Goal: Task Accomplishment & Management: Manage account settings

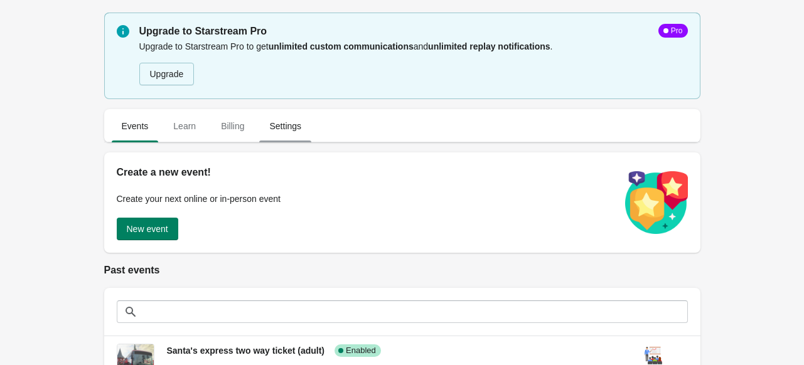
click at [276, 127] on span "Settings" at bounding box center [285, 126] width 52 height 23
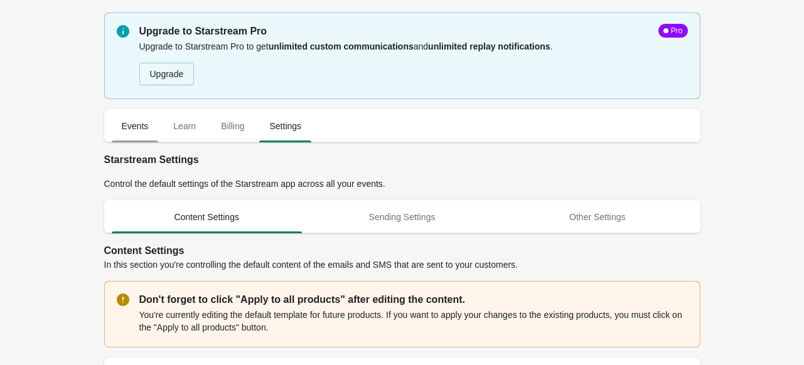
click at [139, 125] on span "Events" at bounding box center [135, 126] width 47 height 23
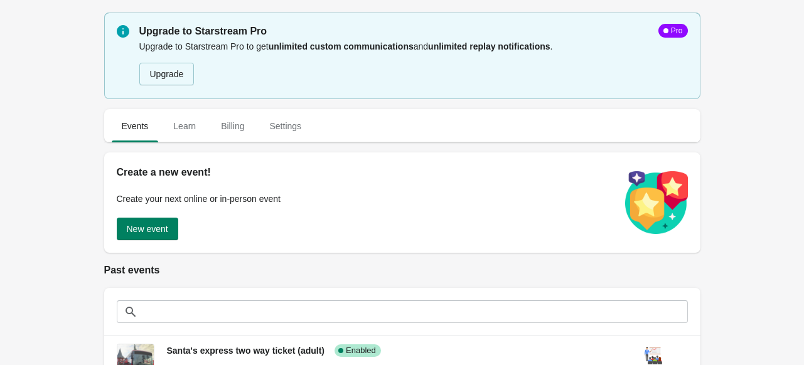
scroll to position [201, 0]
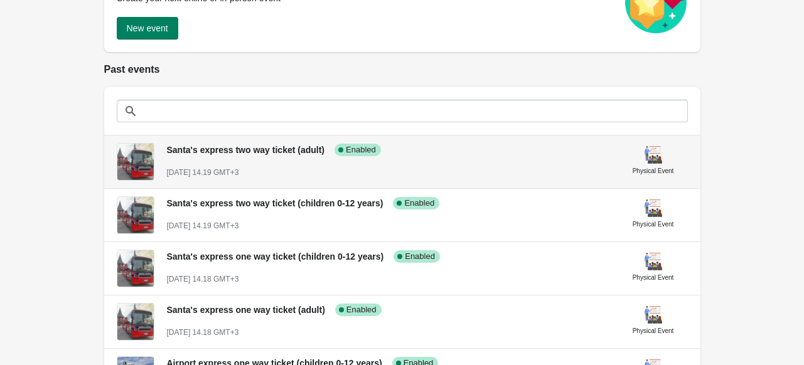
click at [239, 173] on span "[DATE] 14.19 GMT+3" at bounding box center [203, 172] width 72 height 9
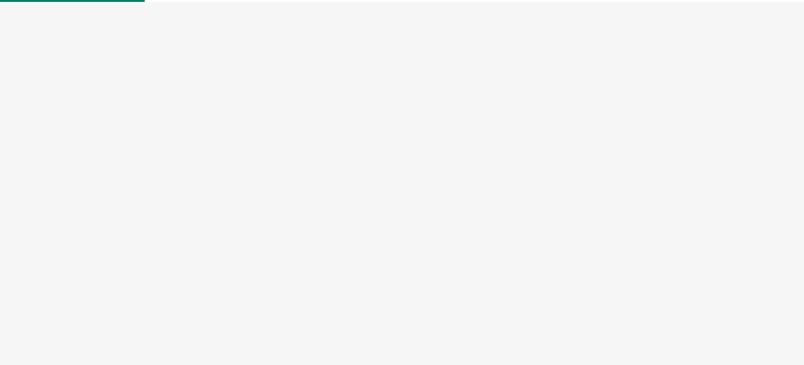
select select "physical"
select select "US"
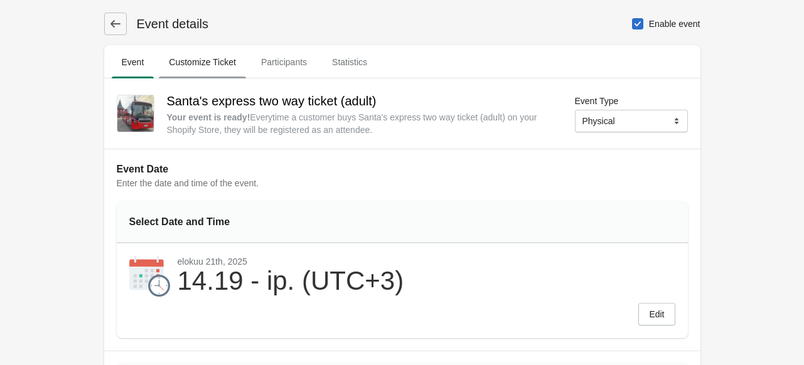
click at [203, 60] on span "Customize Ticket" at bounding box center [202, 62] width 87 height 23
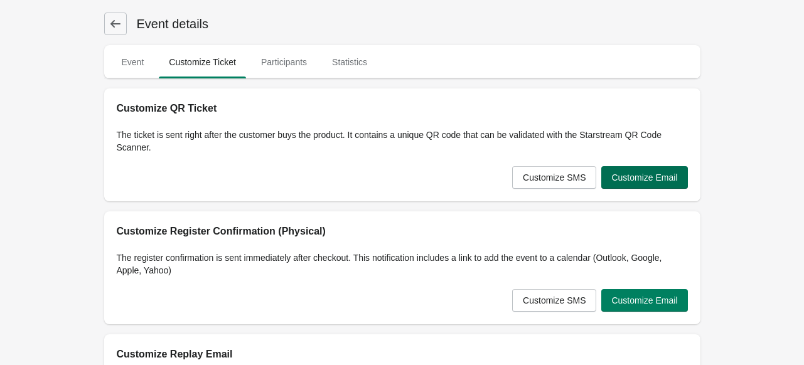
click at [641, 181] on span "Customize Email" at bounding box center [644, 178] width 66 height 10
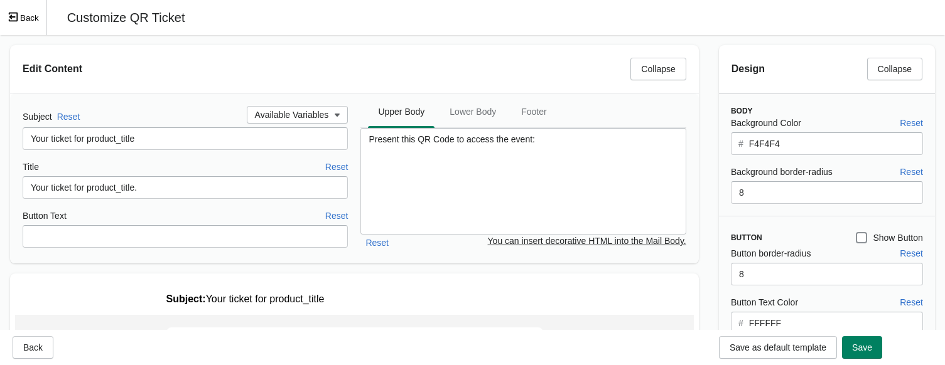
click at [11, 13] on icon "Exit fullscreen mode" at bounding box center [13, 17] width 9 height 9
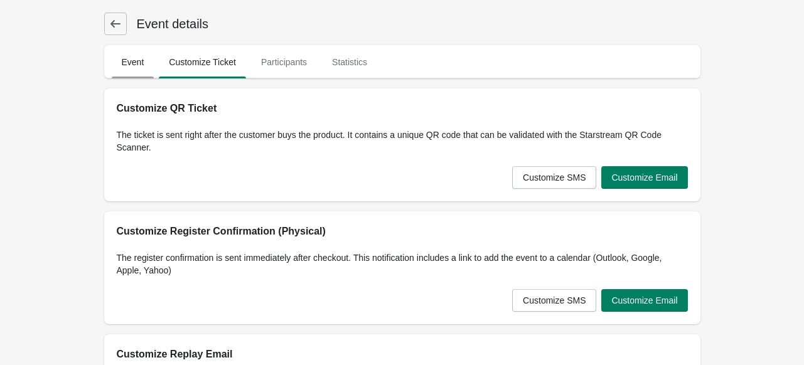
click at [133, 60] on span "Event" at bounding box center [133, 62] width 43 height 23
select select "physical"
select select "US"
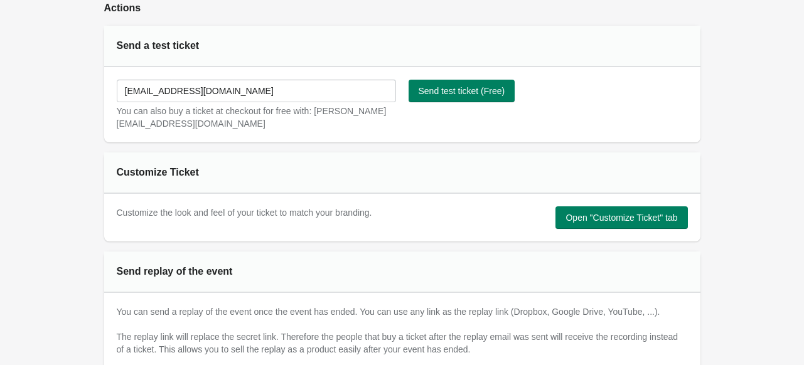
scroll to position [685, 0]
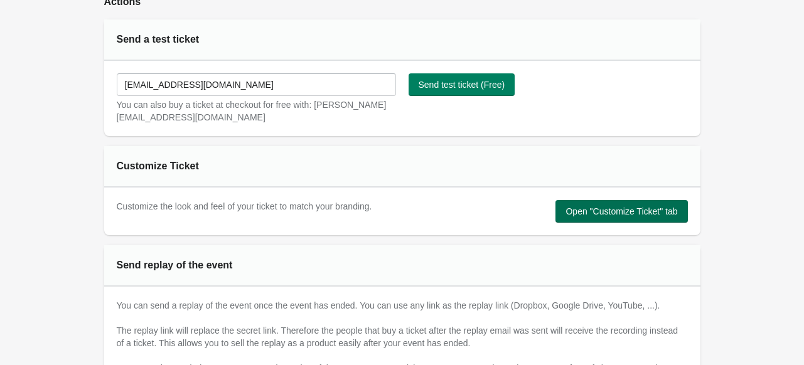
click at [592, 208] on span "Open "Customize Ticket" tab" at bounding box center [622, 211] width 112 height 10
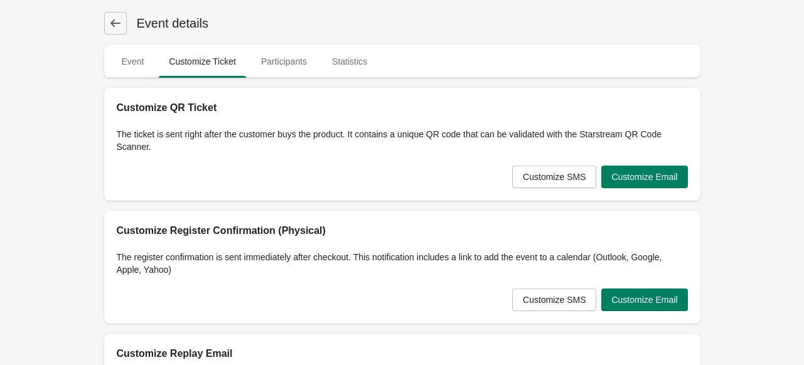
scroll to position [0, 0]
click at [128, 53] on span "Event" at bounding box center [133, 62] width 43 height 23
select select "physical"
select select "US"
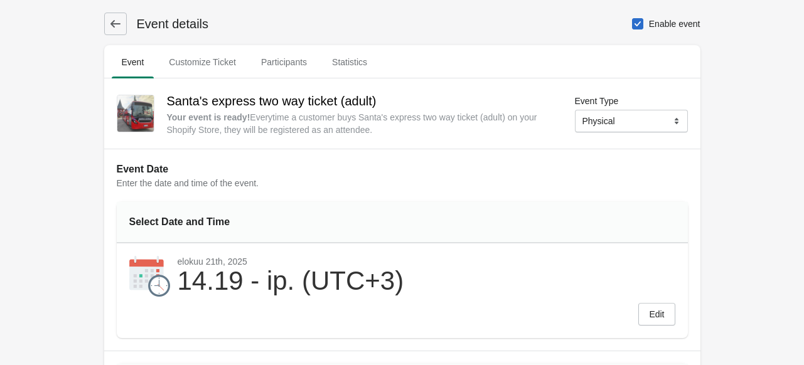
click at [118, 22] on icon at bounding box center [115, 24] width 13 height 13
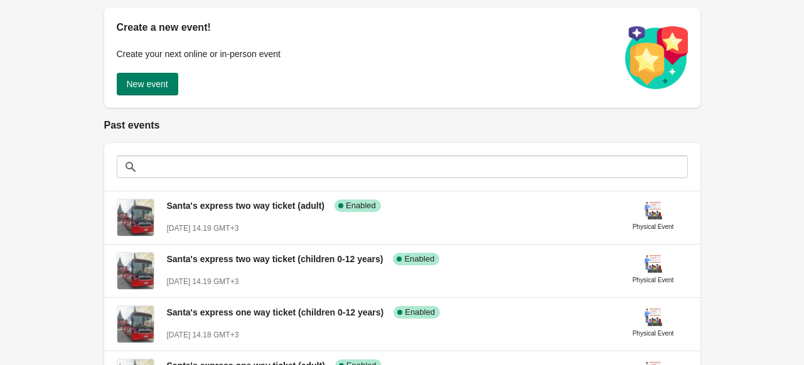
scroll to position [148, 0]
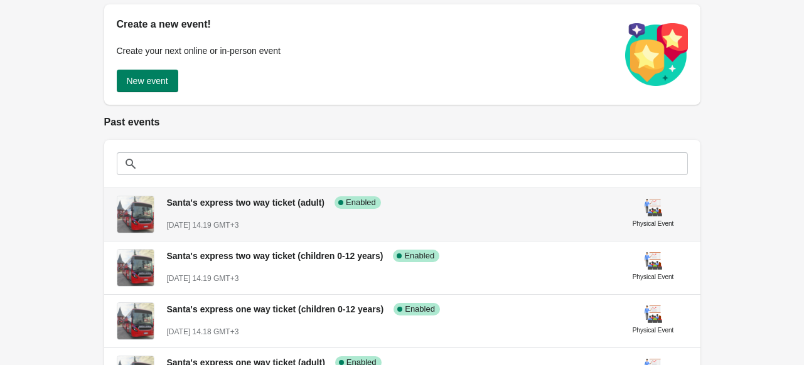
click at [280, 217] on div "Santa's express two way ticket (adult) Success Complete Enabled [DATE] 14.19 GM…" at bounding box center [388, 209] width 442 height 46
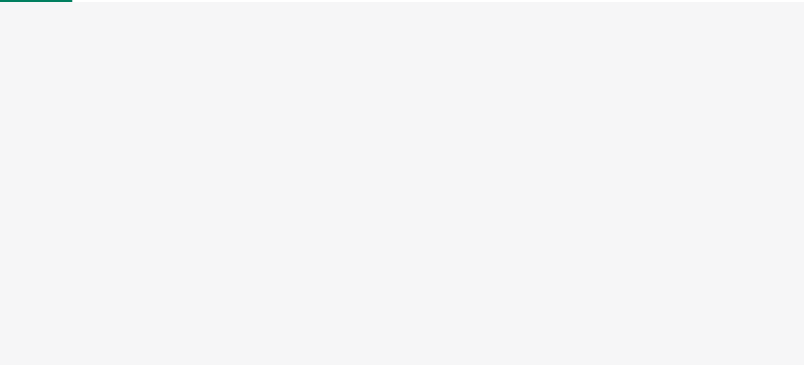
select select "physical"
select select "US"
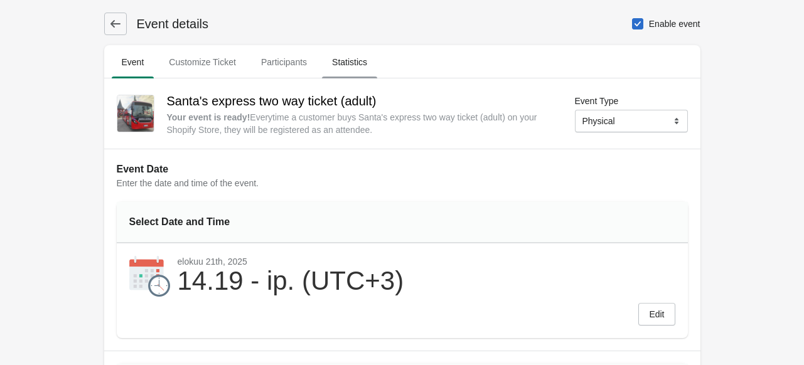
click at [363, 59] on span "Statistics" at bounding box center [349, 62] width 55 height 23
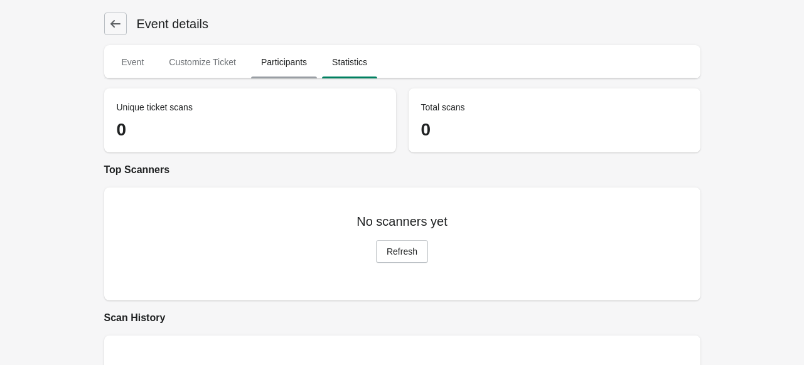
click at [288, 60] on span "Participants" at bounding box center [284, 62] width 66 height 23
select select "US"
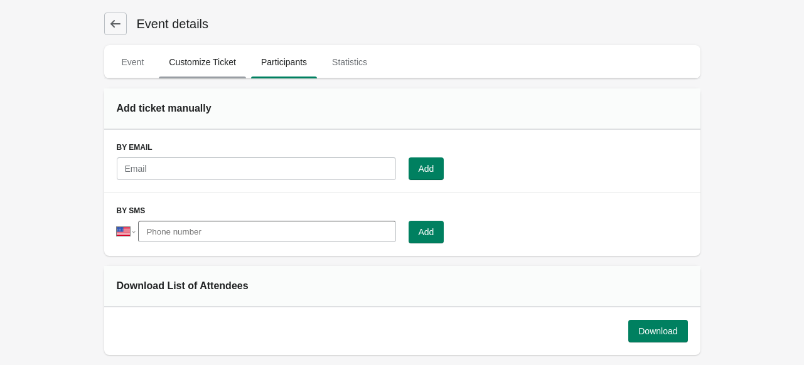
click at [202, 62] on span "Customize Ticket" at bounding box center [202, 62] width 87 height 23
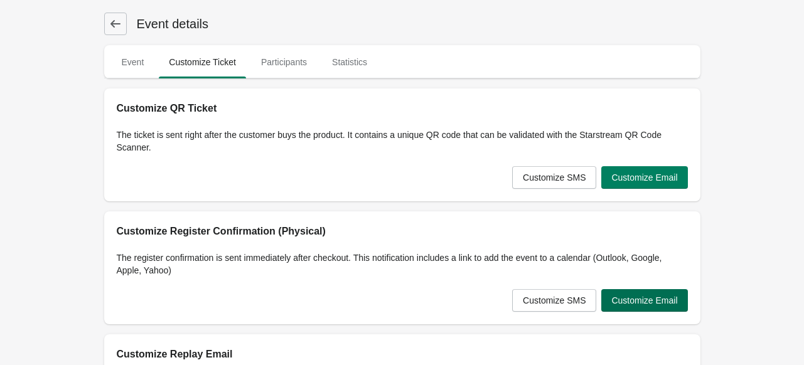
click at [648, 298] on span "Customize Email" at bounding box center [644, 301] width 66 height 10
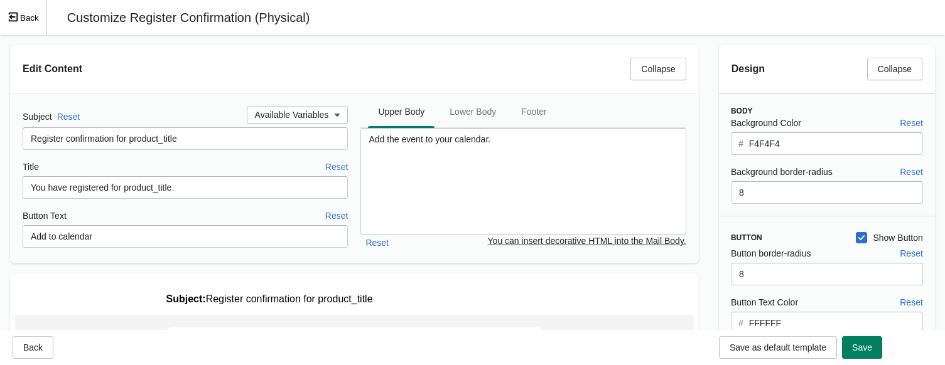
click at [26, 14] on button "Back" at bounding box center [23, 17] width 47 height 35
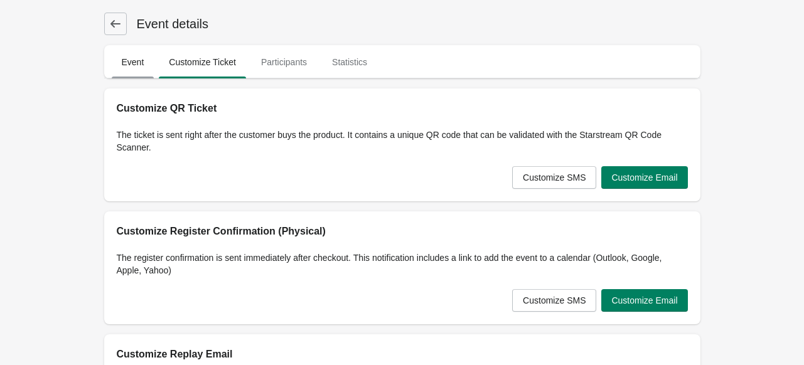
click at [131, 56] on span "Event" at bounding box center [133, 62] width 43 height 23
select select "physical"
select select "US"
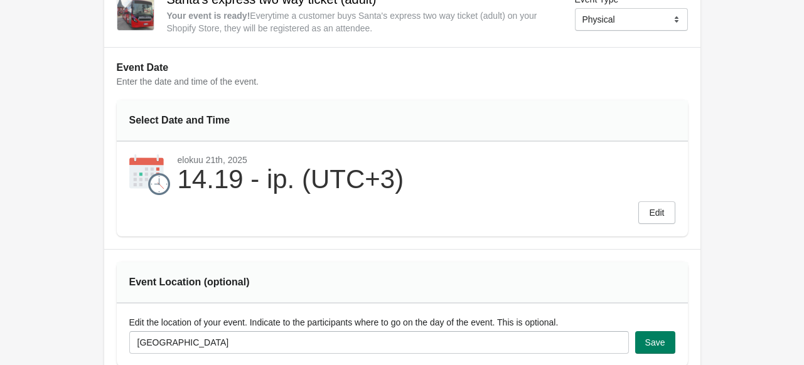
scroll to position [110, 0]
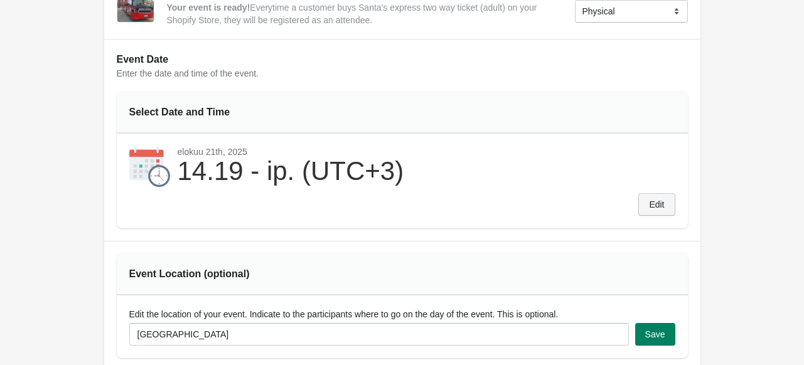
click at [668, 205] on button "Edit" at bounding box center [656, 204] width 36 height 23
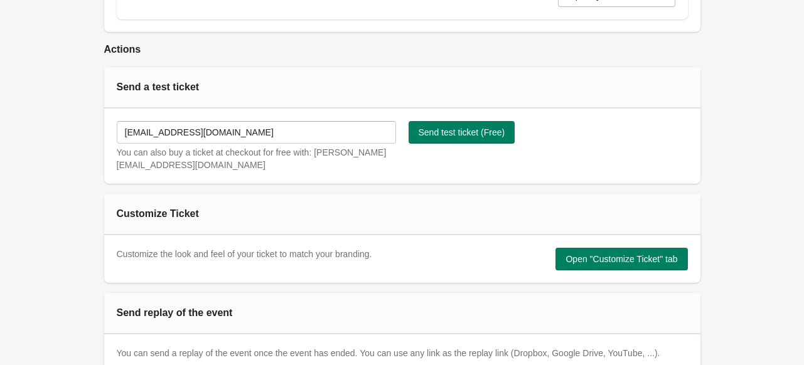
scroll to position [758, 0]
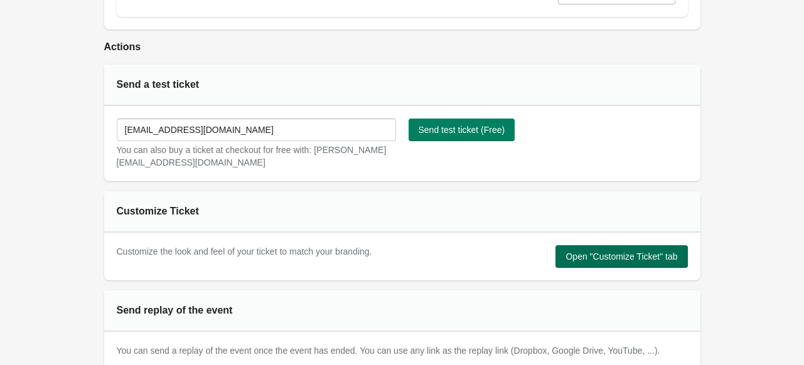
click at [643, 262] on span "Open "Customize Ticket" tab" at bounding box center [622, 257] width 112 height 10
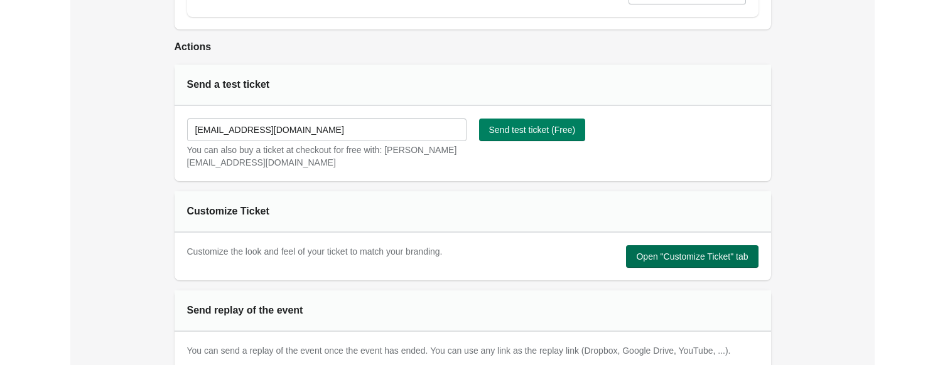
scroll to position [0, 0]
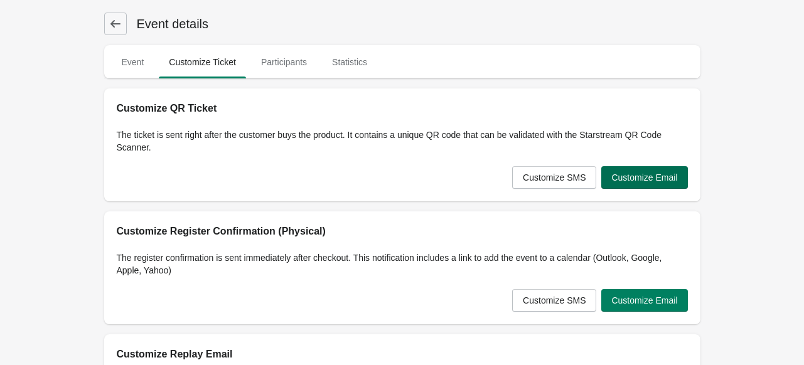
click at [630, 175] on span "Customize Email" at bounding box center [644, 178] width 66 height 10
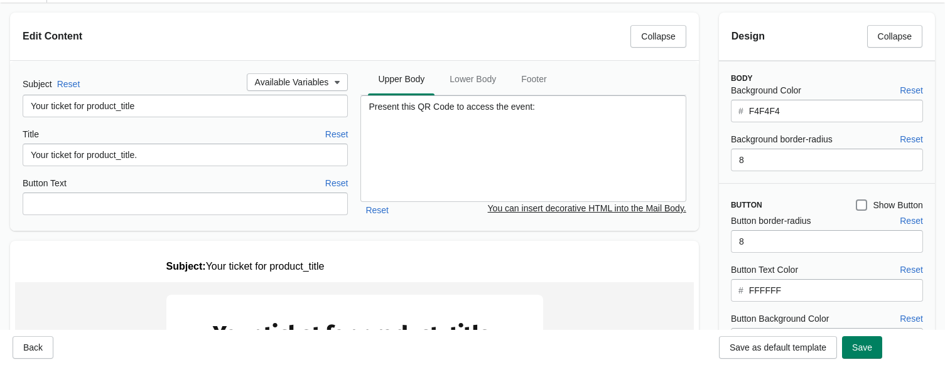
scroll to position [31, 0]
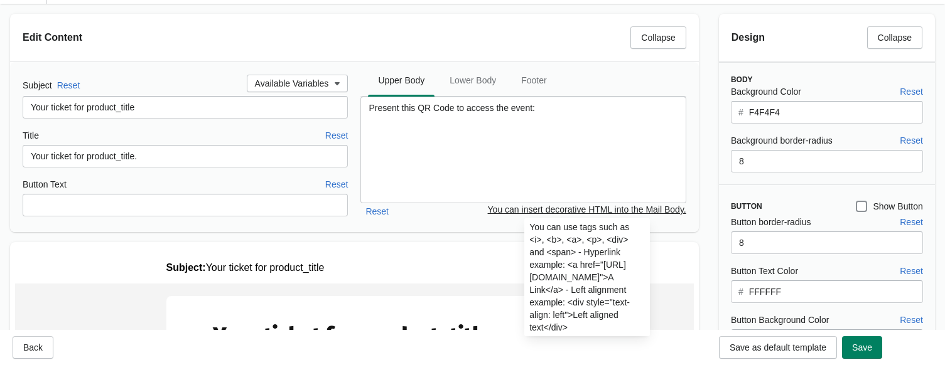
click at [571, 207] on p "You can insert decorative HTML into the Mail Body." at bounding box center [587, 209] width 198 height 13
click at [579, 205] on p "You can insert decorative HTML into the Mail Body." at bounding box center [587, 209] width 198 height 13
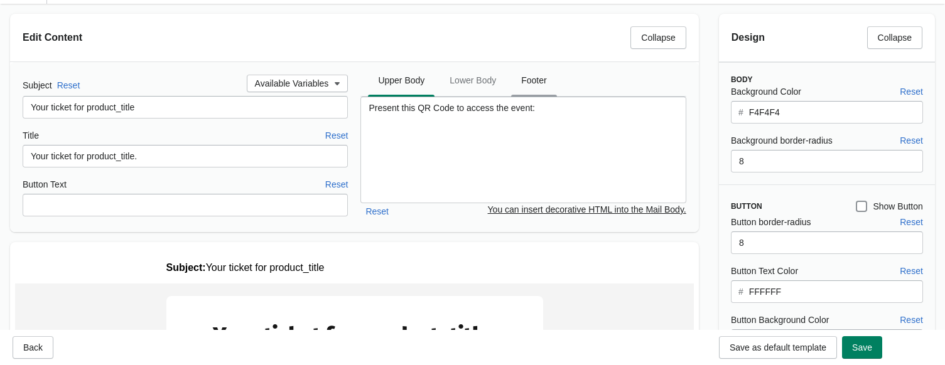
click at [524, 80] on span "Footer" at bounding box center [533, 80] width 45 height 23
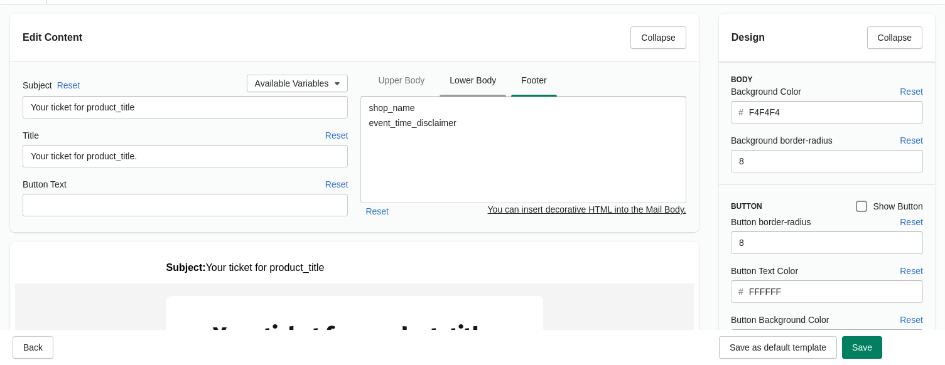
click at [480, 85] on span "Lower Body" at bounding box center [472, 80] width 67 height 23
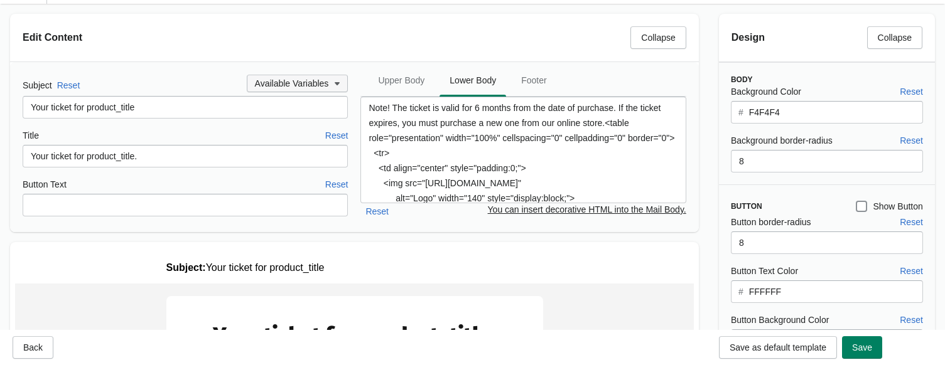
click at [316, 87] on span "Available Variables" at bounding box center [292, 83] width 74 height 10
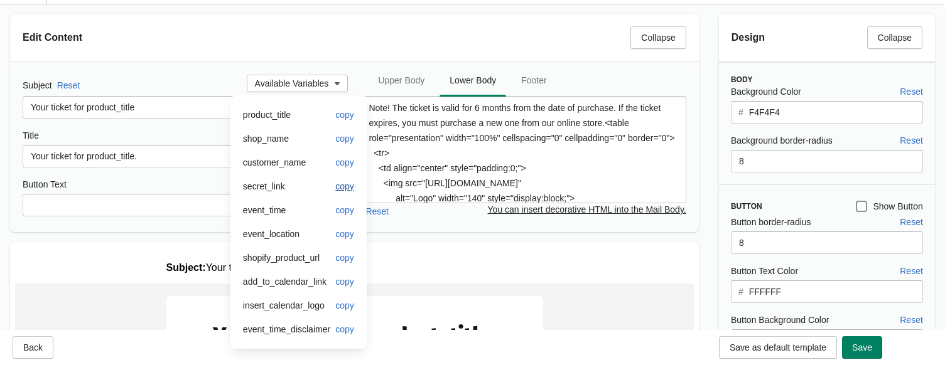
click at [343, 184] on span "copy" at bounding box center [344, 186] width 19 height 10
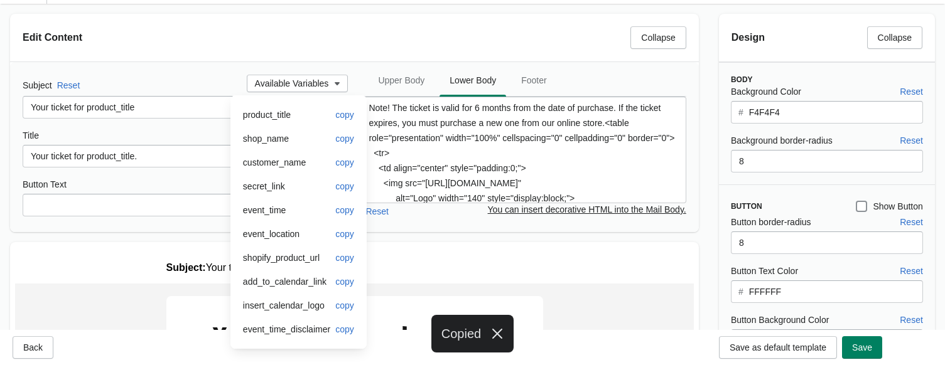
click at [364, 24] on div "Edit Content Collapse" at bounding box center [349, 32] width 673 height 33
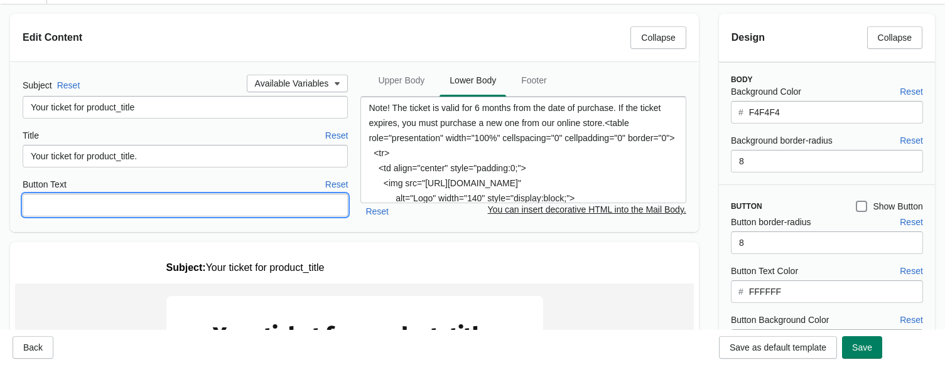
click at [190, 202] on input "Button Text" at bounding box center [185, 205] width 325 height 23
paste input "secret_link"
type input "secret_link"
click at [336, 15] on div "Edit Content Collapse" at bounding box center [354, 38] width 689 height 48
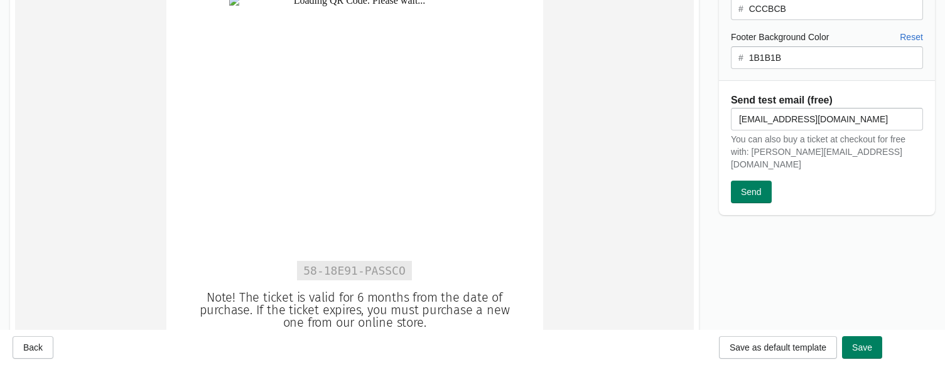
scroll to position [441, 0]
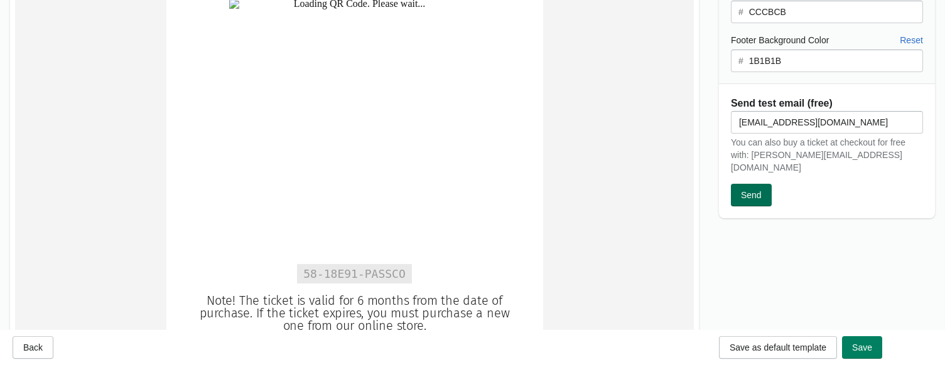
click at [756, 190] on span "Send" at bounding box center [751, 195] width 21 height 10
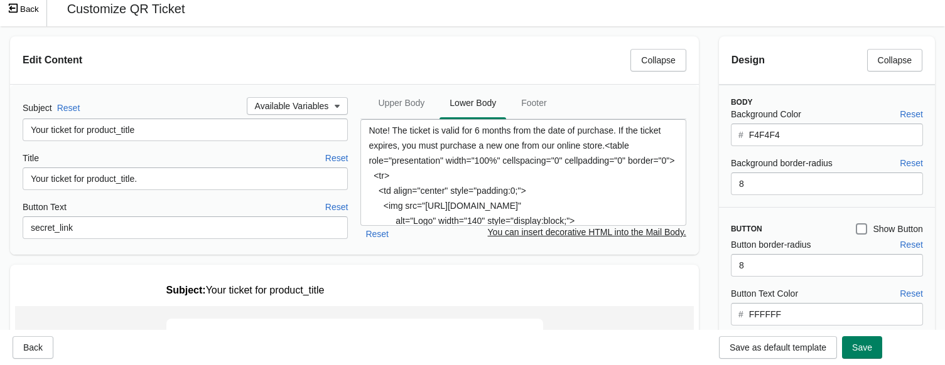
scroll to position [0, 0]
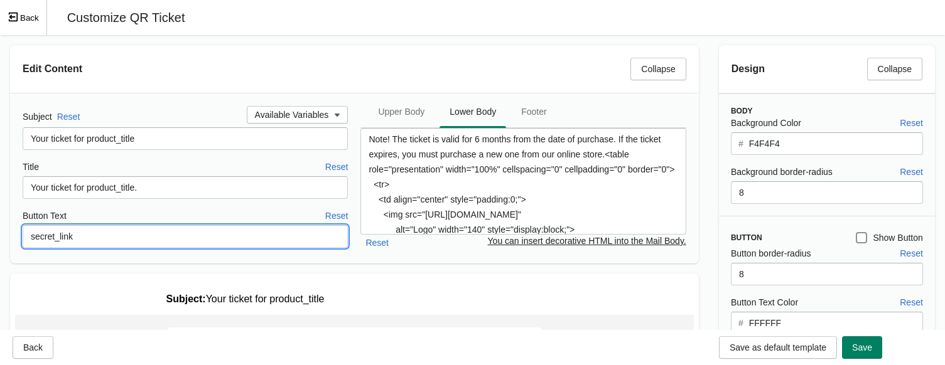
drag, startPoint x: 131, startPoint y: 238, endPoint x: -5, endPoint y: 236, distance: 135.6
click at [0, 236] on html "Skip to content Event details Event Customize Ticket Participants Statistics Ev…" at bounding box center [472, 182] width 945 height 365
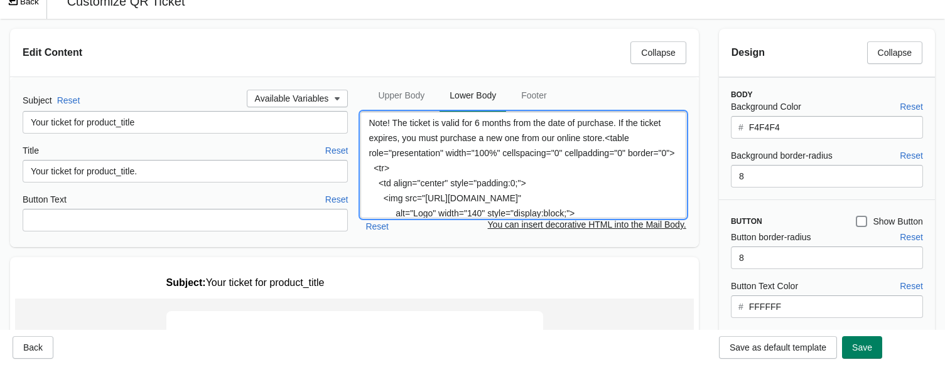
click at [368, 122] on textarea "Note! The ticket is valid for 6 months from the date of purchase. If the ticket…" at bounding box center [522, 165] width 325 height 107
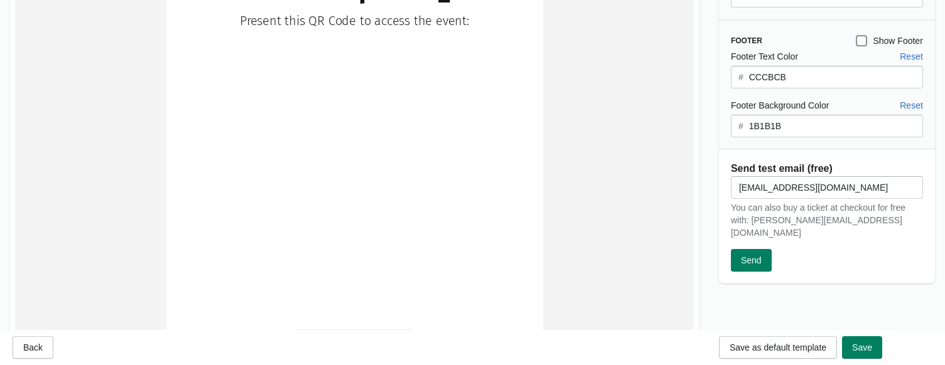
scroll to position [419, 0]
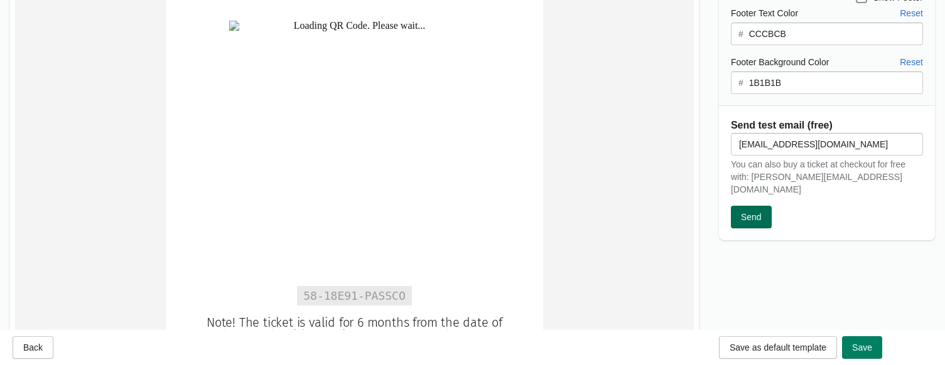
click at [754, 212] on span "Send" at bounding box center [751, 217] width 21 height 10
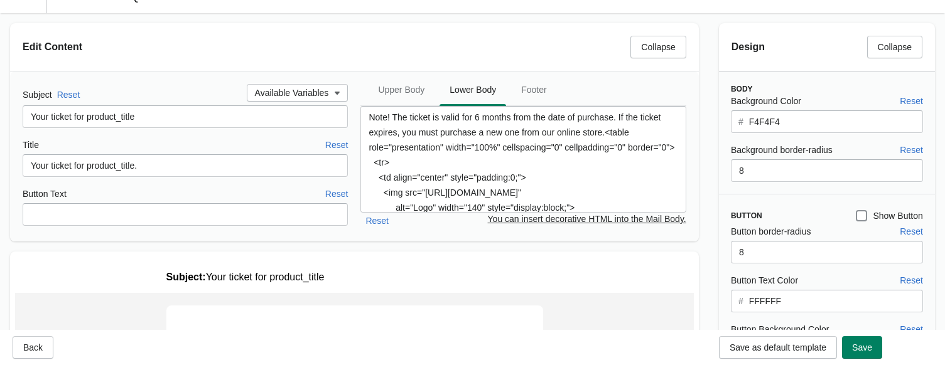
scroll to position [0, 0]
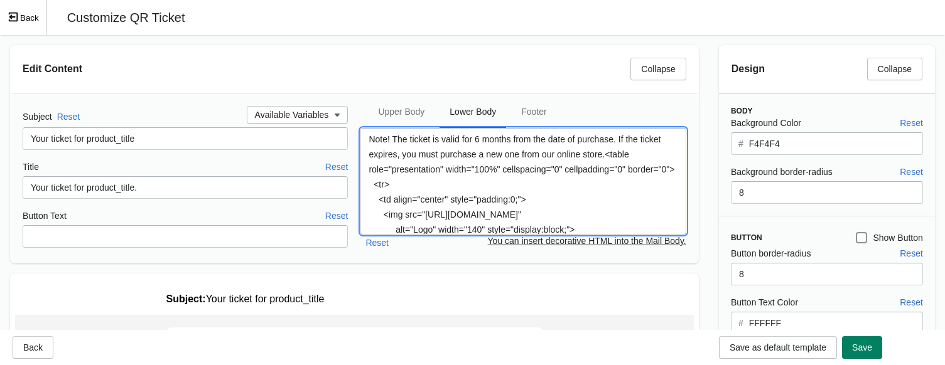
click at [369, 139] on textarea "Note! The ticket is valid for 6 months from the date of purchase. If the ticket…" at bounding box center [522, 181] width 325 height 107
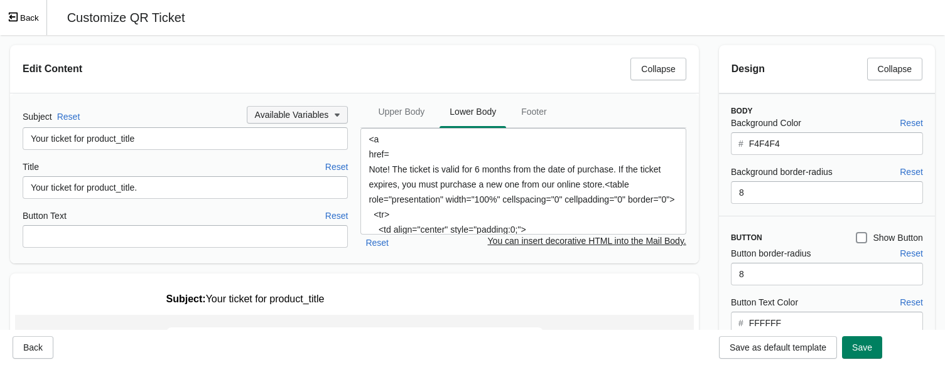
click at [309, 118] on span "Available Variables" at bounding box center [292, 115] width 74 height 10
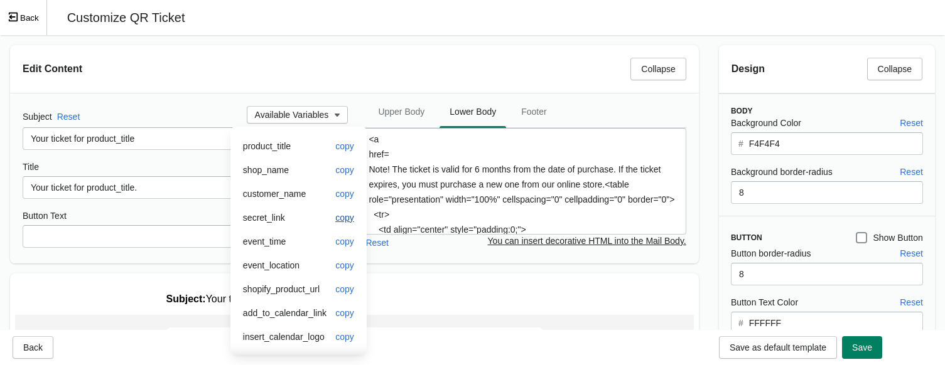
click at [341, 218] on span "copy" at bounding box center [344, 218] width 19 height 10
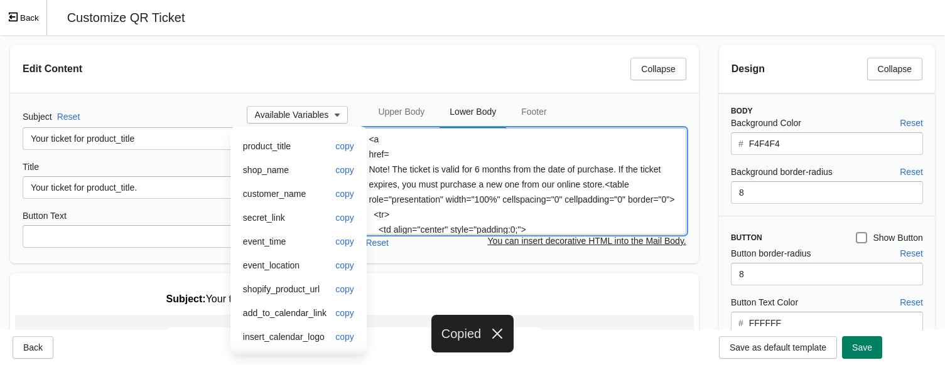
click at [409, 158] on textarea "<a href= Note! The ticket is valid for 6 months from the date of purchase. If t…" at bounding box center [522, 181] width 325 height 107
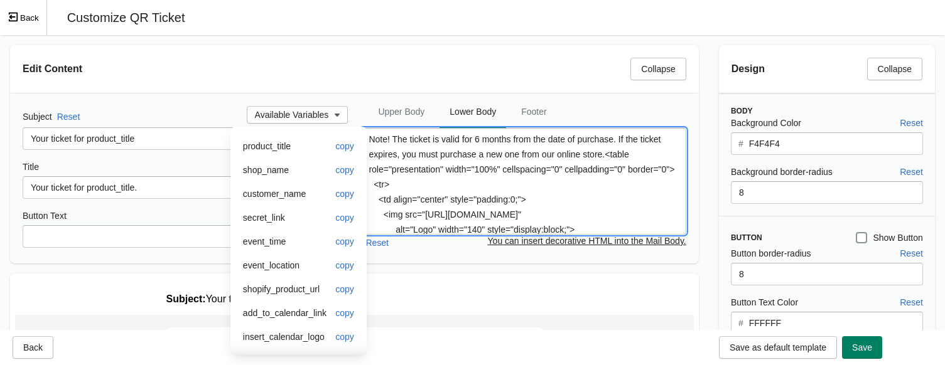
click at [481, 73] on h2 "Edit Content" at bounding box center [322, 69] width 598 height 15
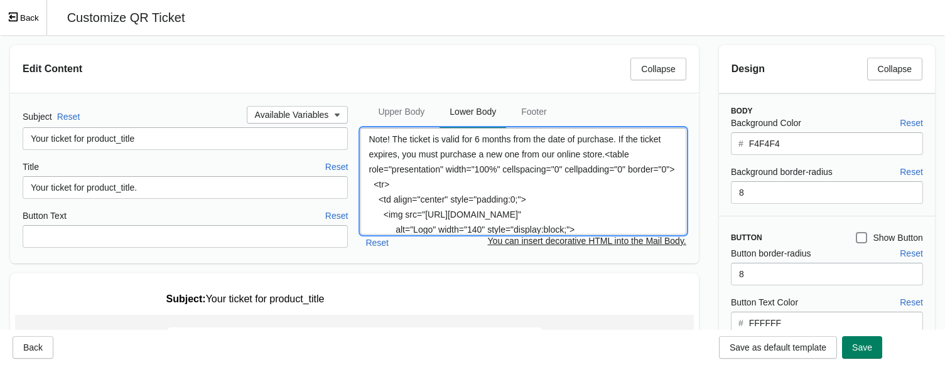
click at [402, 133] on textarea "Note! The ticket is valid for 6 months from the date of purchase. If the ticket…" at bounding box center [522, 181] width 325 height 107
paste textarea "secret_link"
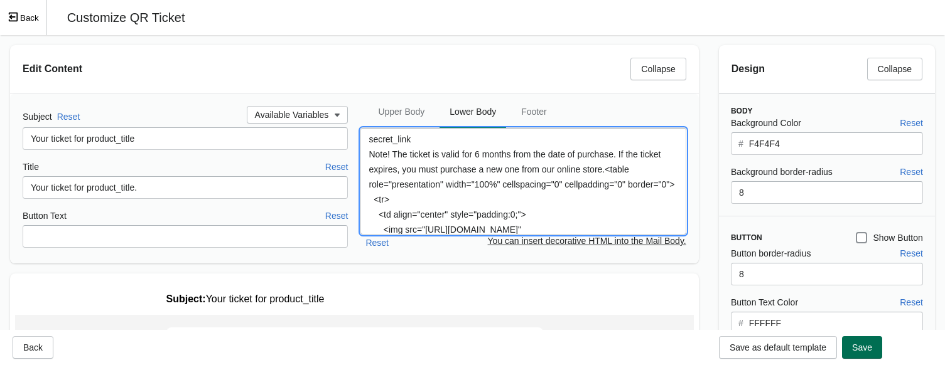
type textarea "secret_link Note! The ticket is valid for 6 months from the date of purchase. I…"
click at [803, 351] on span "Save" at bounding box center [862, 348] width 20 height 10
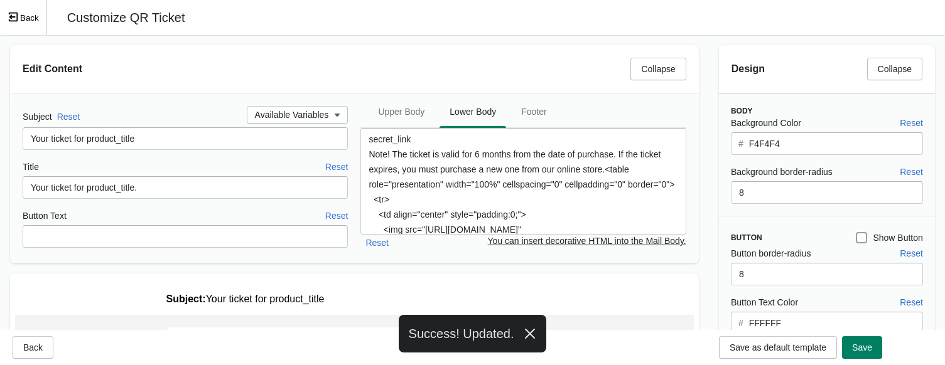
click at [803, 238] on span at bounding box center [860, 237] width 11 height 11
click at [803, 233] on input "Show Button" at bounding box center [855, 232] width 1 height 1
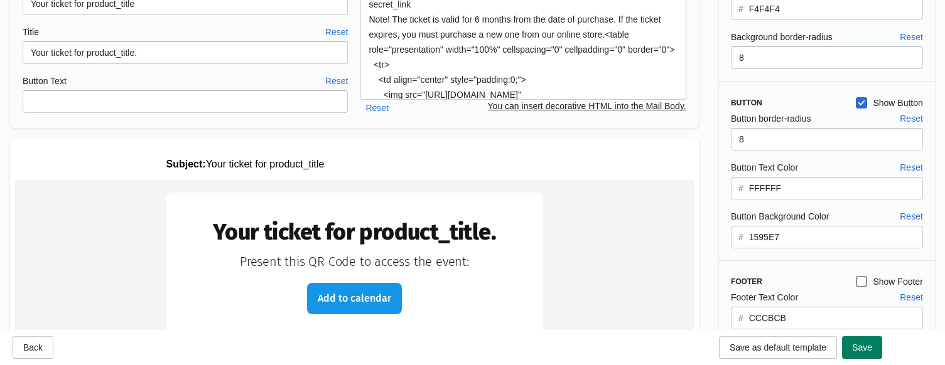
scroll to position [133, 0]
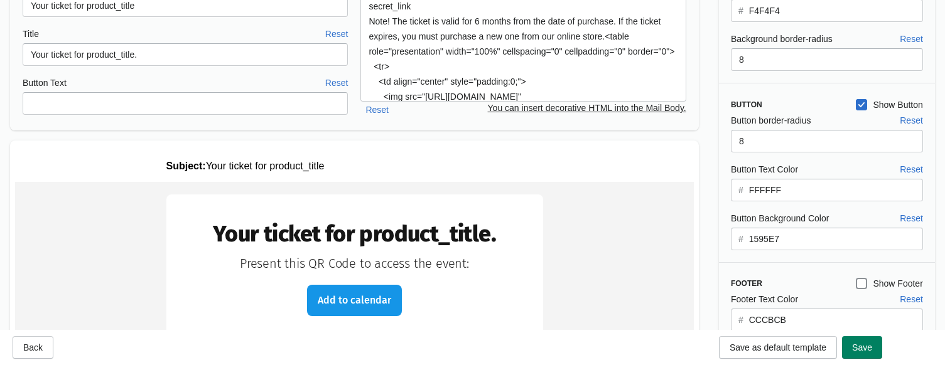
click at [803, 99] on span at bounding box center [860, 104] width 11 height 11
click at [803, 99] on input "Show Button" at bounding box center [855, 99] width 1 height 1
checkbox input "false"
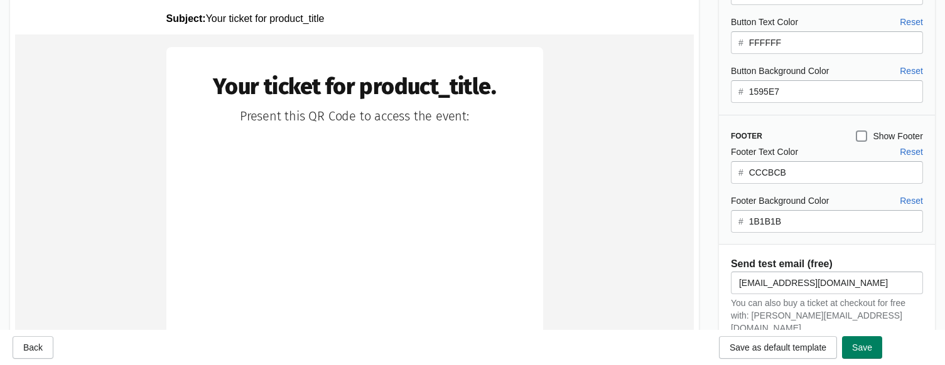
scroll to position [277, 0]
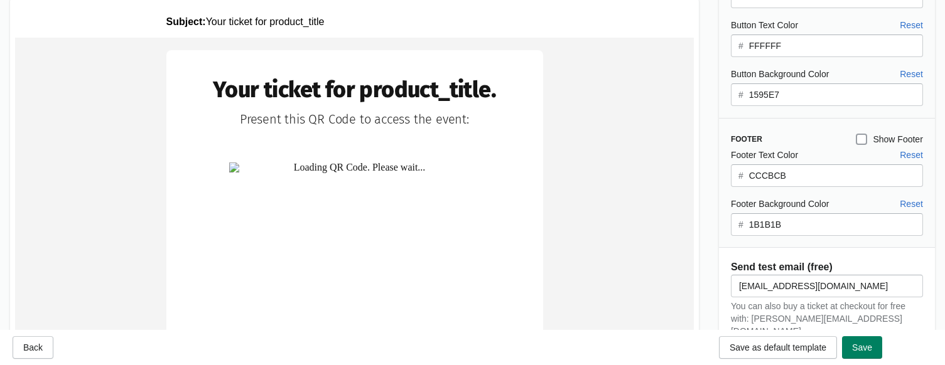
click at [803, 137] on span at bounding box center [860, 139] width 11 height 11
click at [803, 134] on input "Show Footer" at bounding box center [855, 134] width 1 height 1
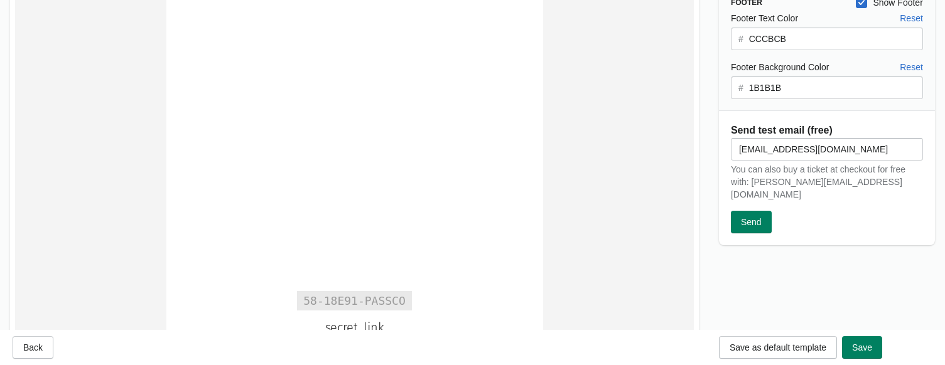
scroll to position [405, 0]
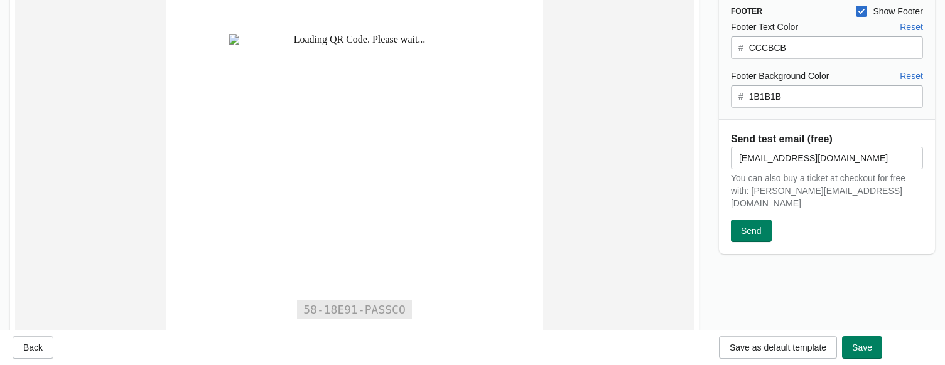
click at [803, 8] on span at bounding box center [860, 11] width 11 height 11
click at [803, 6] on input "Show Footer" at bounding box center [855, 6] width 1 height 1
checkbox input "false"
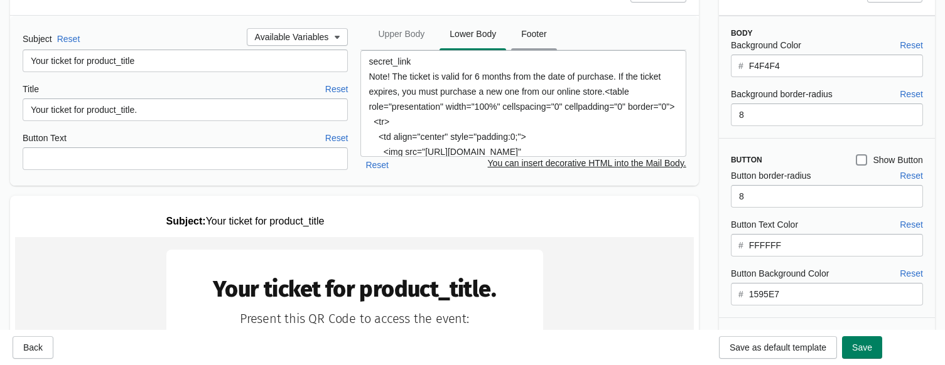
scroll to position [78, 0]
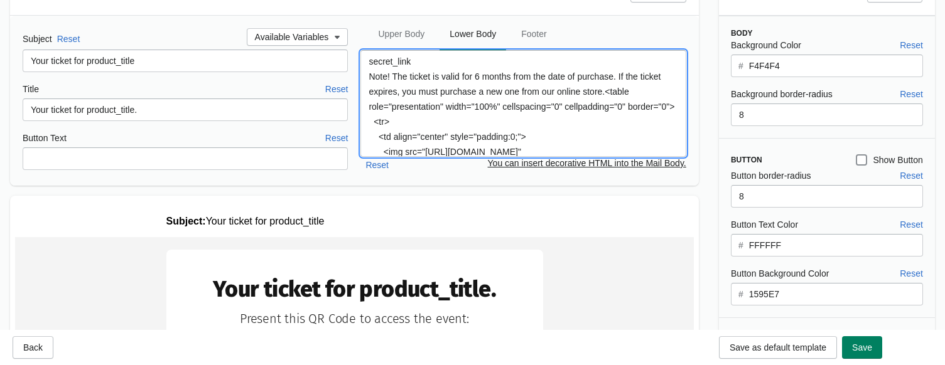
click at [369, 77] on textarea "secret_link Note! The ticket is valid for 6 months from the date of purchase. I…" at bounding box center [522, 103] width 325 height 107
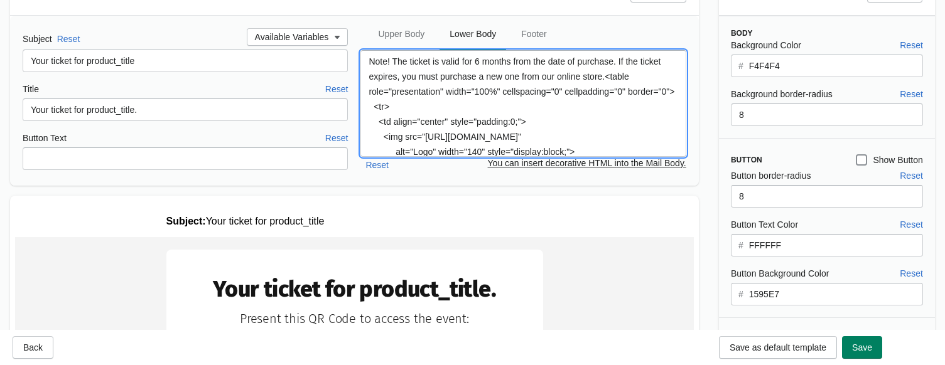
scroll to position [0, 0]
type textarea "Note! The ticket is valid for 6 months from the date of purchase. If the ticket…"
click at [580, 26] on ul "Upper Body Lower Body Footer" at bounding box center [522, 33] width 315 height 33
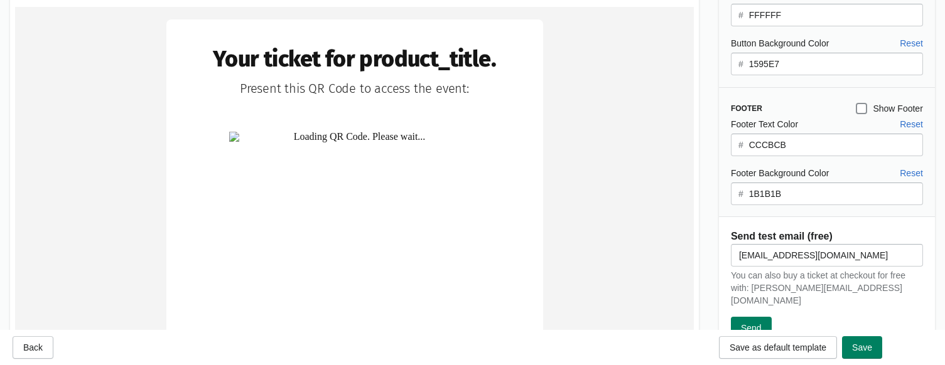
scroll to position [309, 0]
click at [803, 347] on span "Save" at bounding box center [862, 348] width 20 height 10
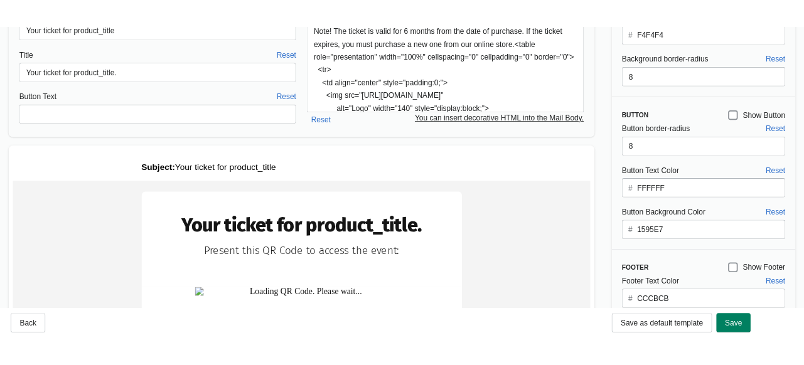
scroll to position [0, 0]
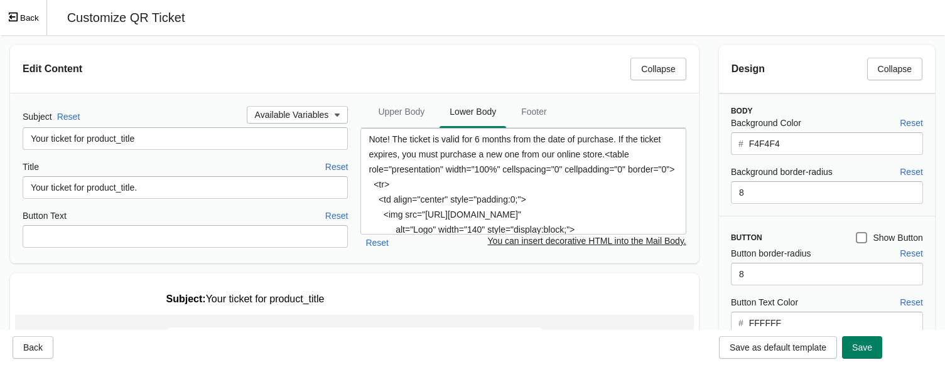
click at [18, 19] on icon "Exit fullscreen mode" at bounding box center [13, 17] width 9 height 9
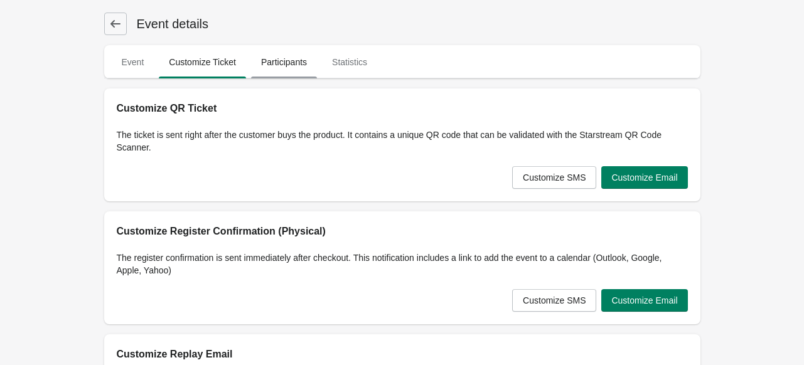
click at [274, 56] on span "Participants" at bounding box center [284, 62] width 66 height 23
select select "US"
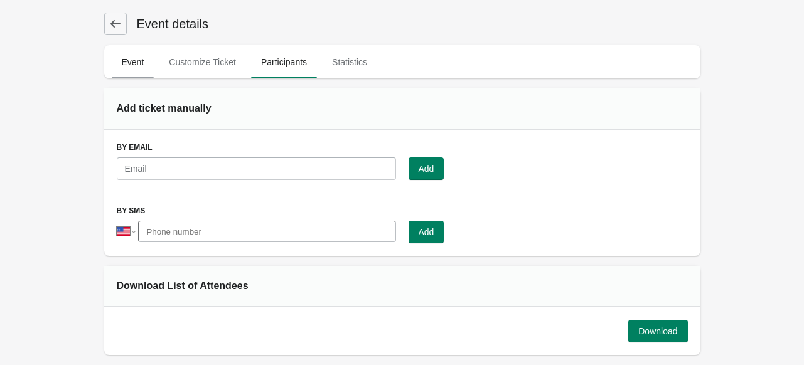
click at [145, 56] on span "Event" at bounding box center [133, 62] width 43 height 23
select select "physical"
select select "US"
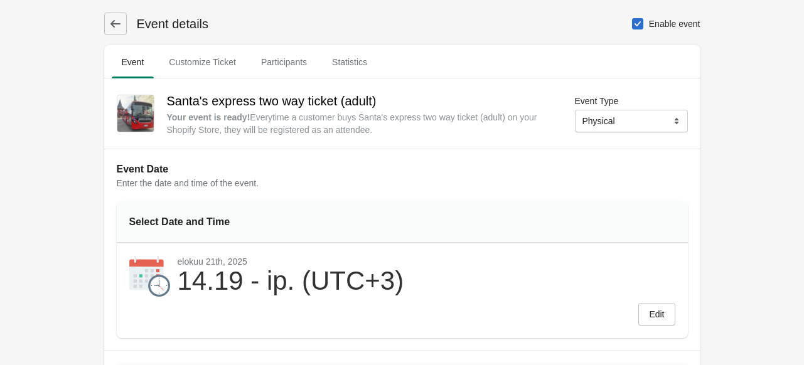
click at [120, 16] on button at bounding box center [115, 24] width 23 height 23
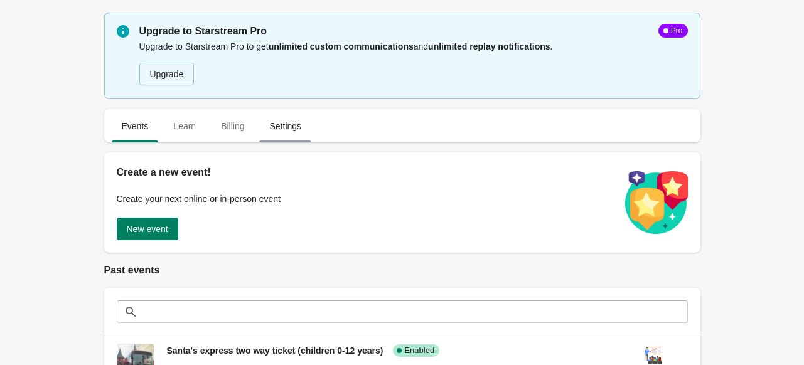
click at [281, 132] on span "Settings" at bounding box center [285, 126] width 52 height 23
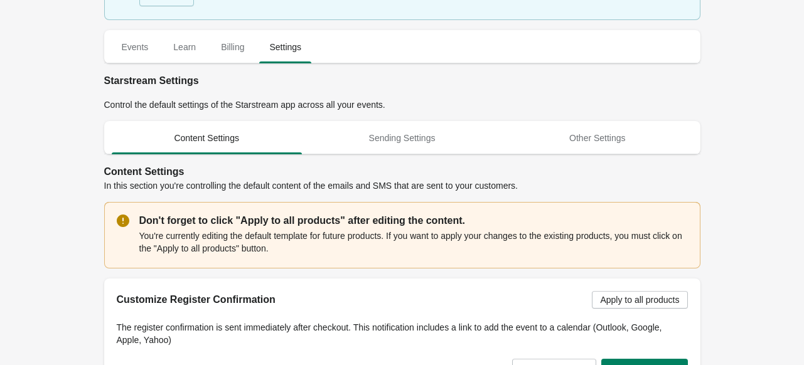
scroll to position [80, 0]
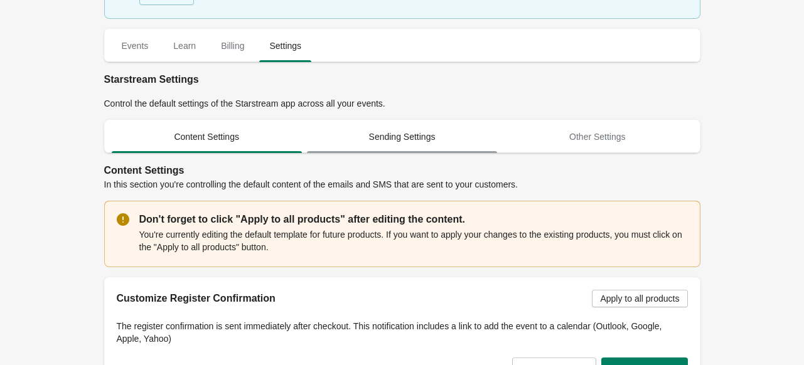
click at [387, 146] on span "Sending Settings" at bounding box center [402, 137] width 190 height 23
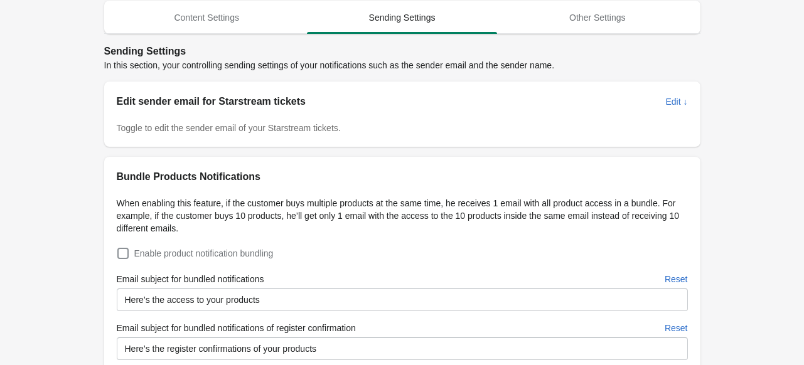
scroll to position [198, 0]
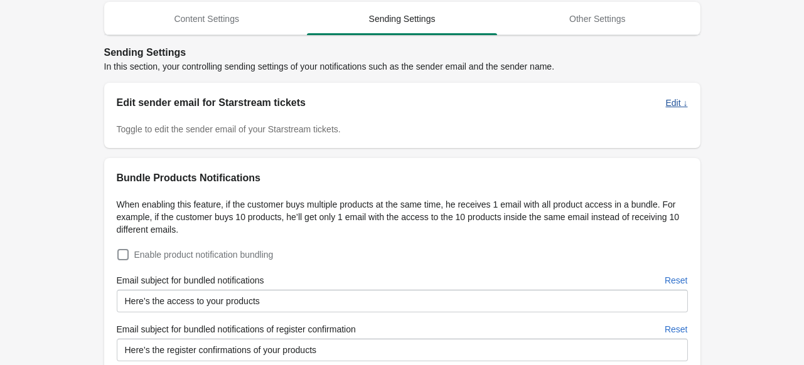
click at [680, 101] on span "Edit ↓" at bounding box center [676, 103] width 22 height 10
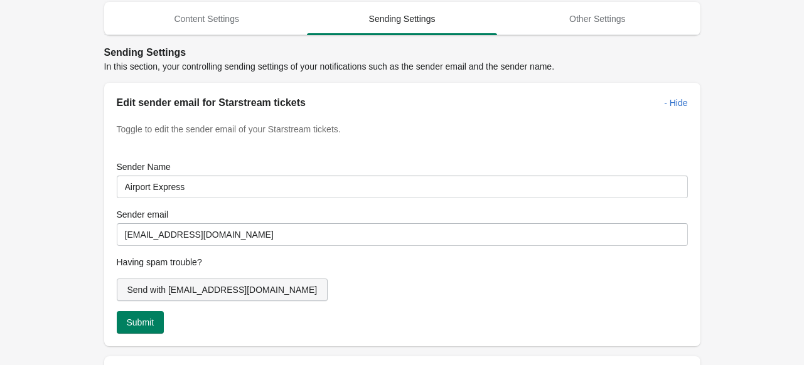
click at [191, 291] on span "Send with [EMAIL_ADDRESS][DOMAIN_NAME]" at bounding box center [222, 290] width 190 height 10
type input "[EMAIL_ADDRESS][DOMAIN_NAME]"
click at [142, 323] on span "Submit" at bounding box center [141, 323] width 28 height 10
click at [753, 120] on div "Upgrade to Starstream Pro Pro Upgrade to Starstream Pro to get unlimited custom…" at bounding box center [402, 347] width 804 height 1090
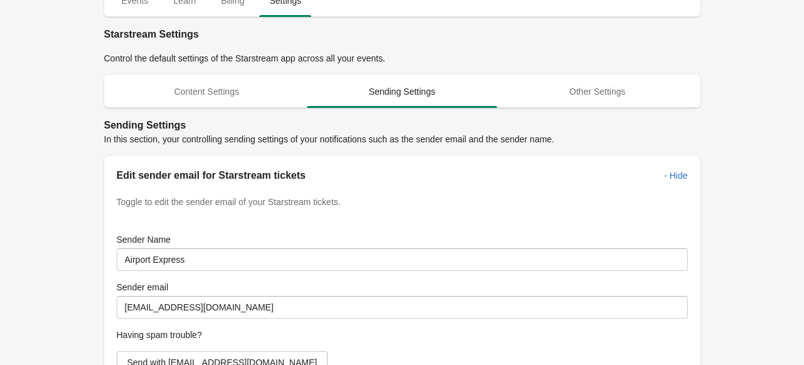
scroll to position [70, 0]
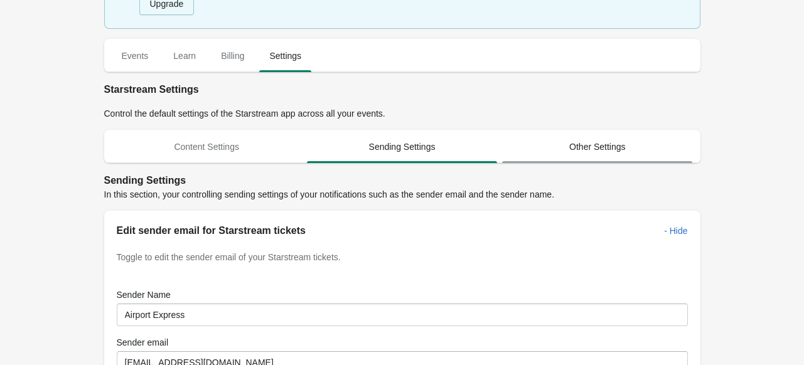
click at [605, 151] on span "Other Settings" at bounding box center [597, 147] width 190 height 23
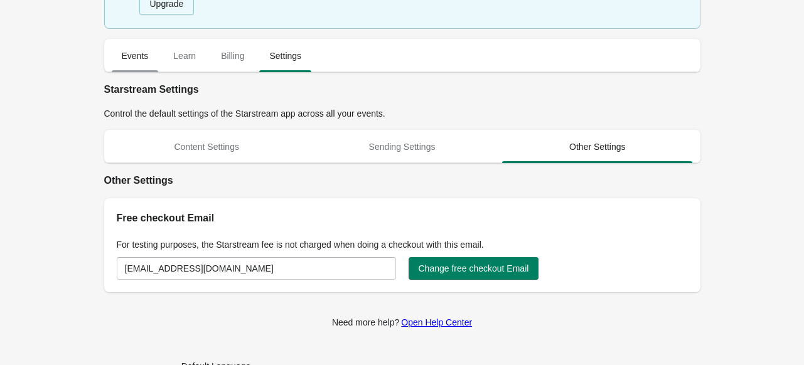
click at [127, 58] on span "Events" at bounding box center [135, 56] width 47 height 23
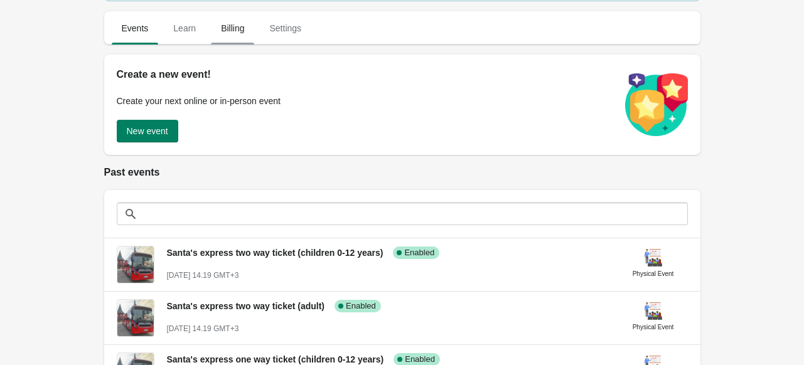
scroll to position [100, 0]
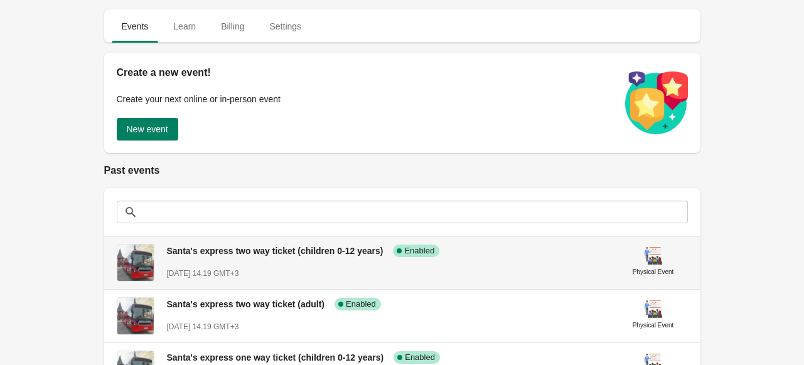
click at [245, 267] on div "Santa's express two way ticket (children 0-12 years) Success Complete Enabled […" at bounding box center [388, 257] width 442 height 46
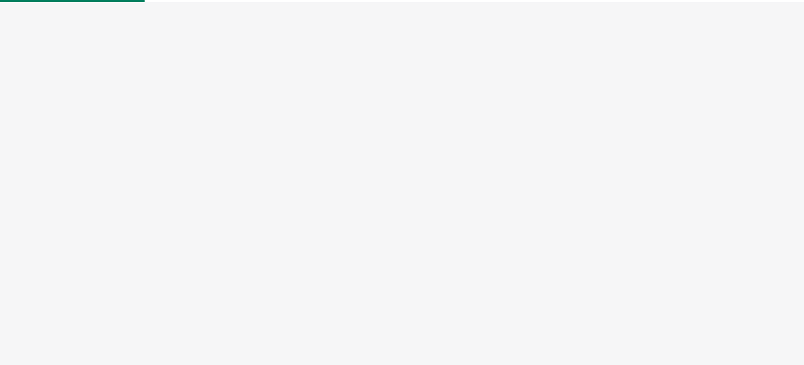
select select "physical"
select select "US"
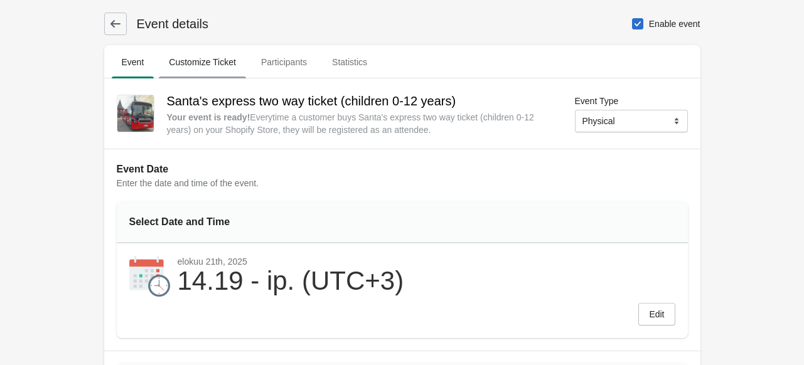
click at [216, 61] on span "Customize Ticket" at bounding box center [202, 62] width 87 height 23
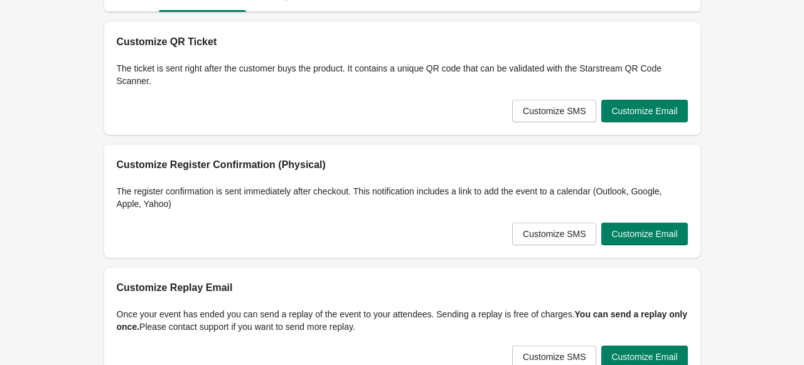
scroll to position [65, 0]
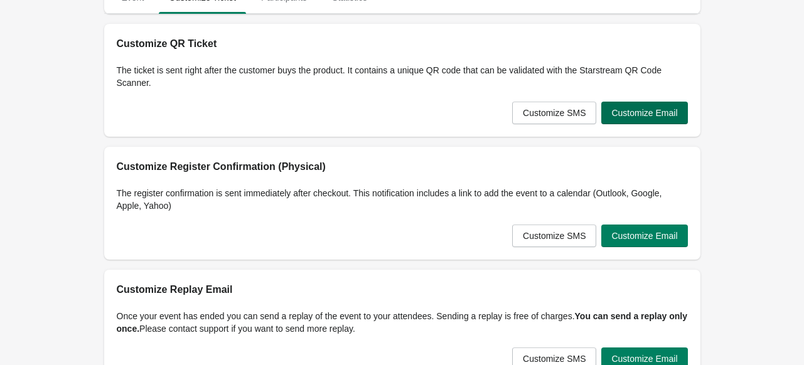
click at [663, 116] on span "Customize Email" at bounding box center [644, 113] width 66 height 10
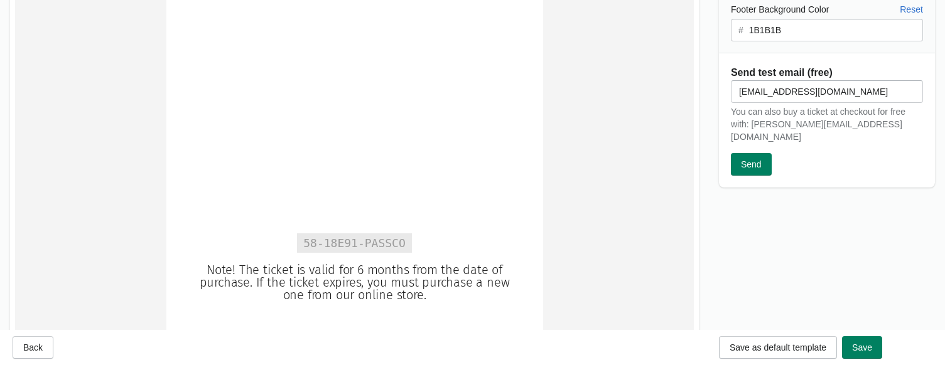
scroll to position [458, 0]
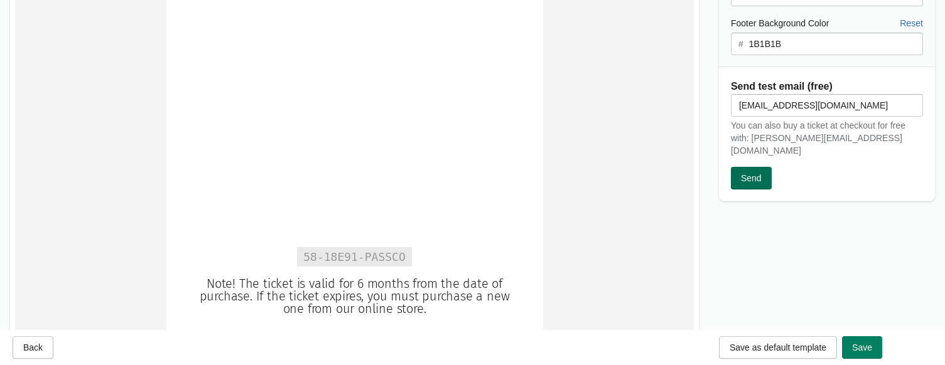
click at [758, 173] on span "Send" at bounding box center [751, 178] width 21 height 10
click at [803, 350] on span "Save" at bounding box center [862, 348] width 20 height 10
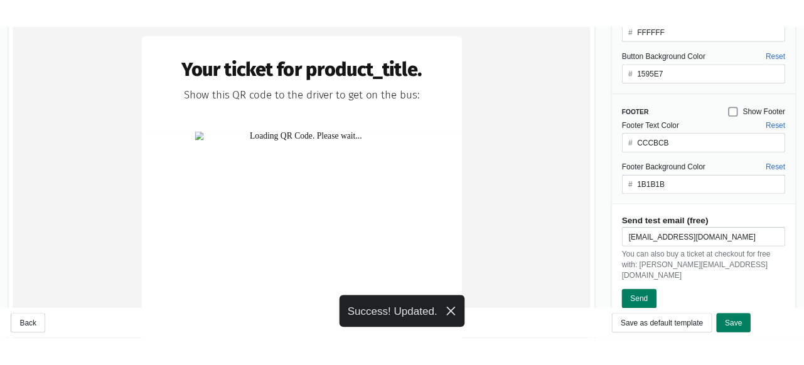
scroll to position [26, 0]
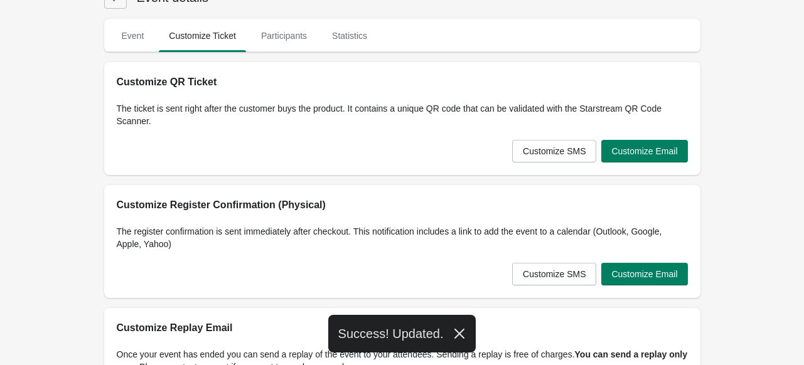
click at [402, 37] on ul "Event Customize Ticket Participants Statistics" at bounding box center [402, 35] width 586 height 33
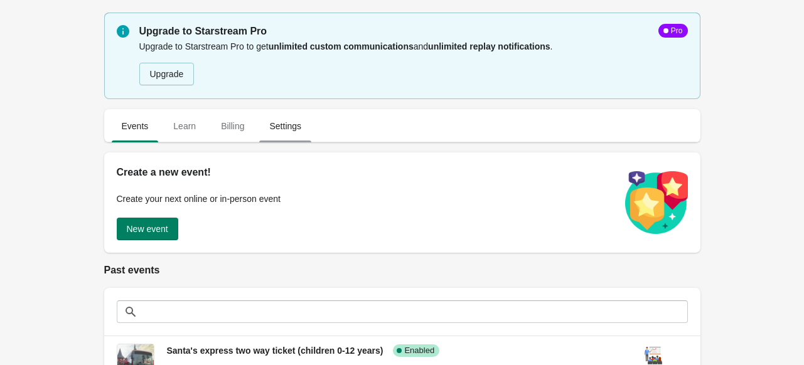
click at [284, 129] on span "Settings" at bounding box center [285, 126] width 52 height 23
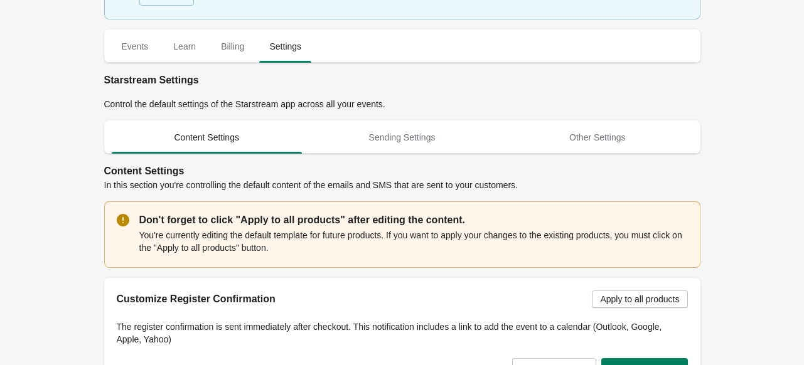
scroll to position [77, 0]
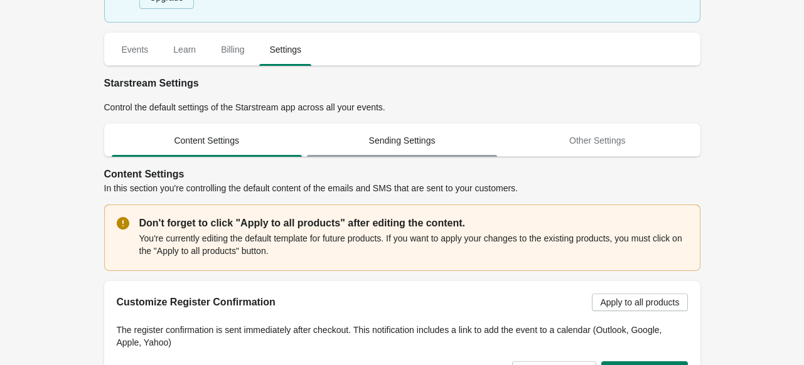
click at [414, 141] on span "Sending Settings" at bounding box center [402, 140] width 190 height 23
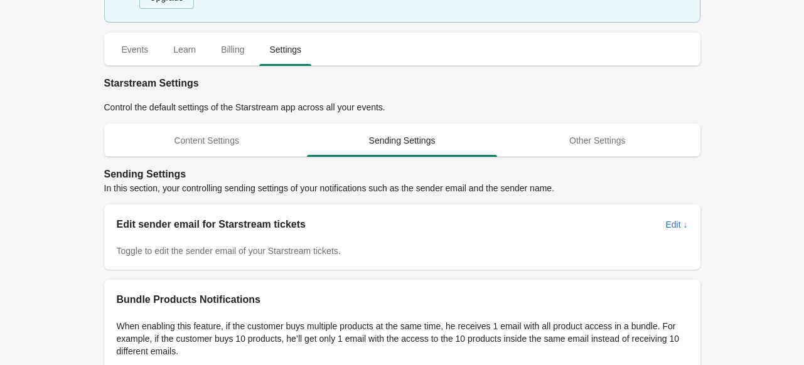
scroll to position [127, 0]
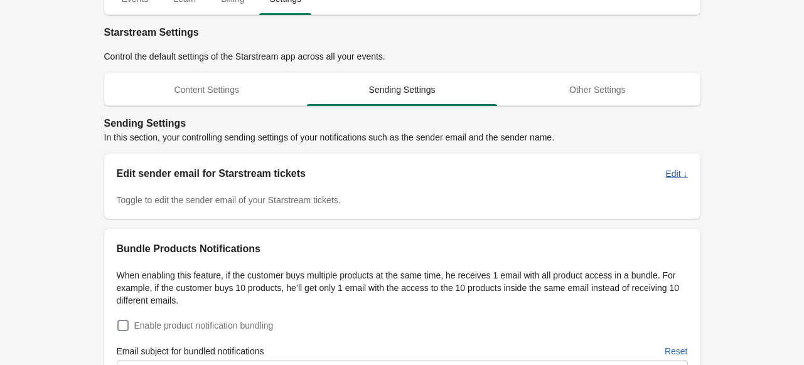
click at [675, 180] on button "Edit ↓" at bounding box center [676, 174] width 32 height 23
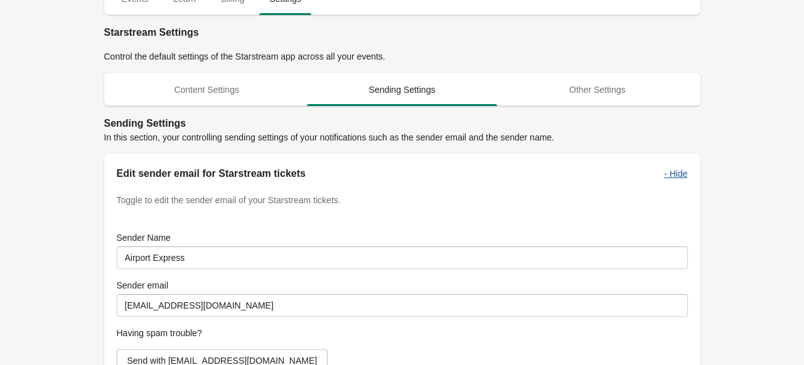
scroll to position [185, 0]
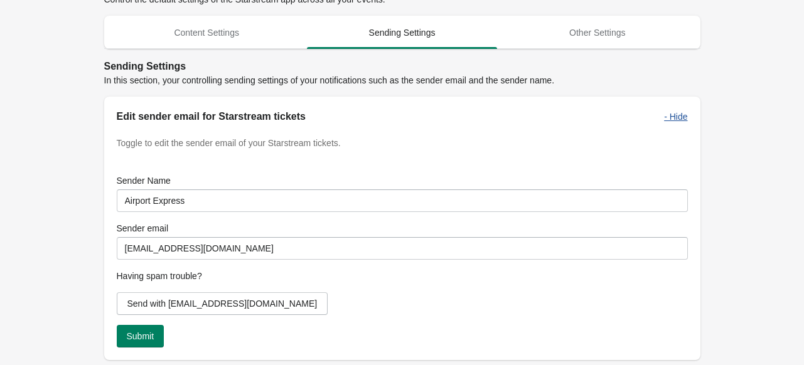
click at [678, 115] on span "- Hide" at bounding box center [675, 117] width 23 height 10
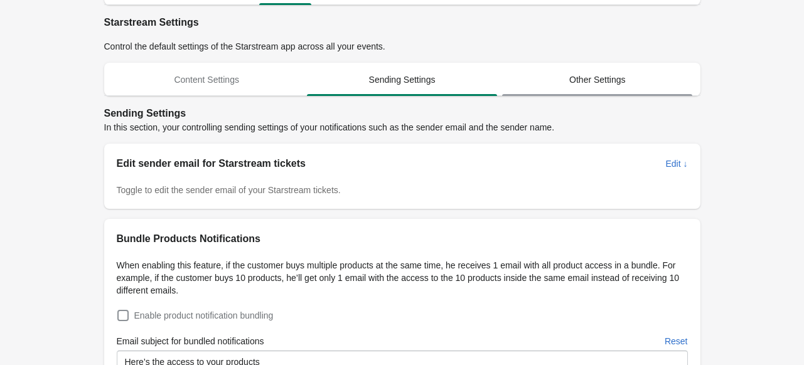
click at [610, 84] on span "Other Settings" at bounding box center [597, 79] width 190 height 23
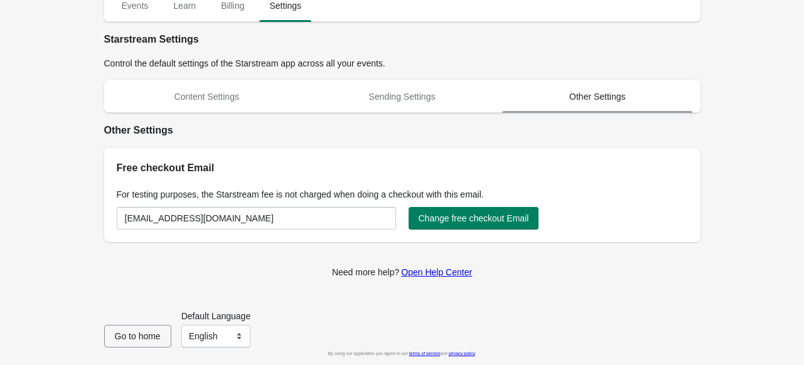
scroll to position [120, 0]
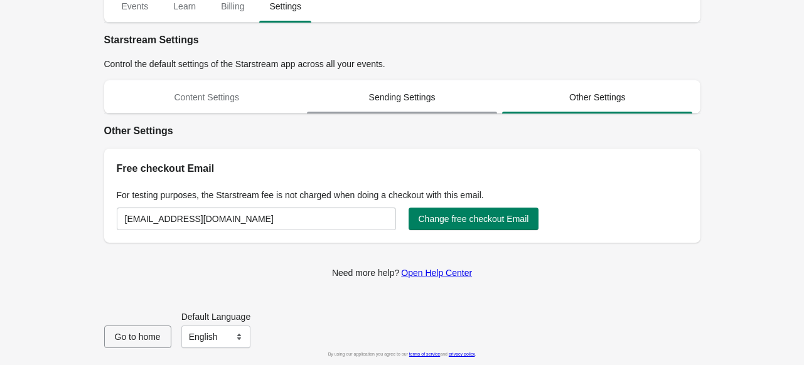
click at [420, 90] on span "Sending Settings" at bounding box center [402, 97] width 190 height 23
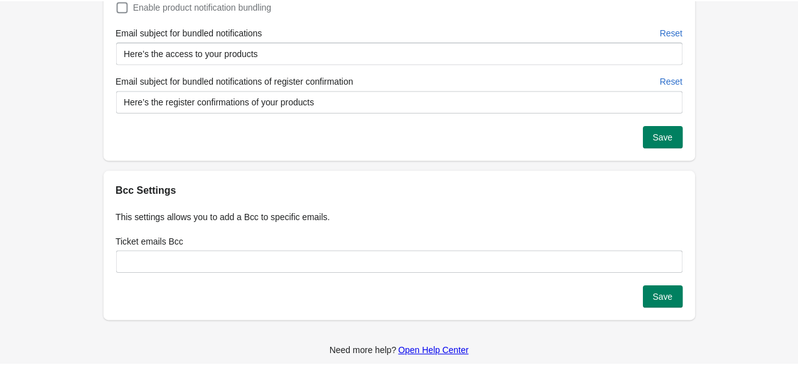
scroll to position [446, 0]
